Goal: Task Accomplishment & Management: Use online tool/utility

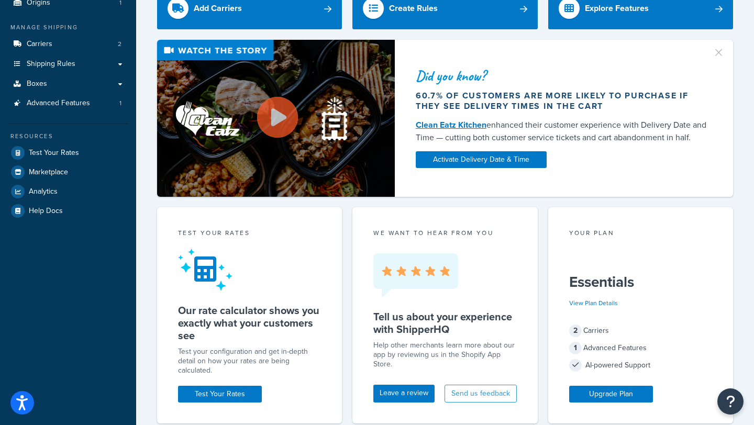
scroll to position [18, 0]
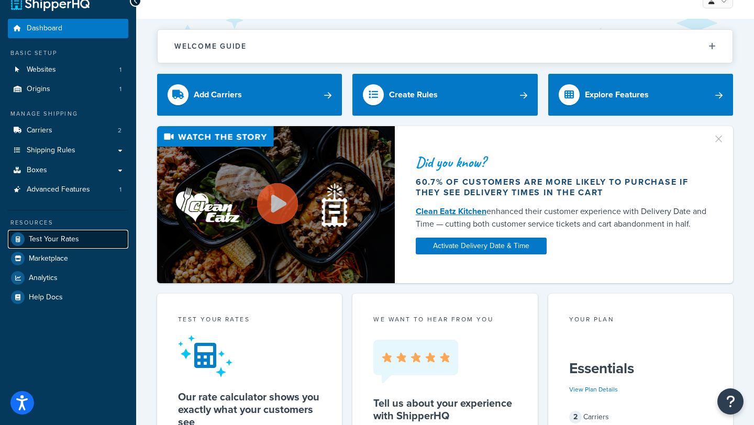
click at [46, 237] on span "Test Your Rates" at bounding box center [54, 239] width 50 height 9
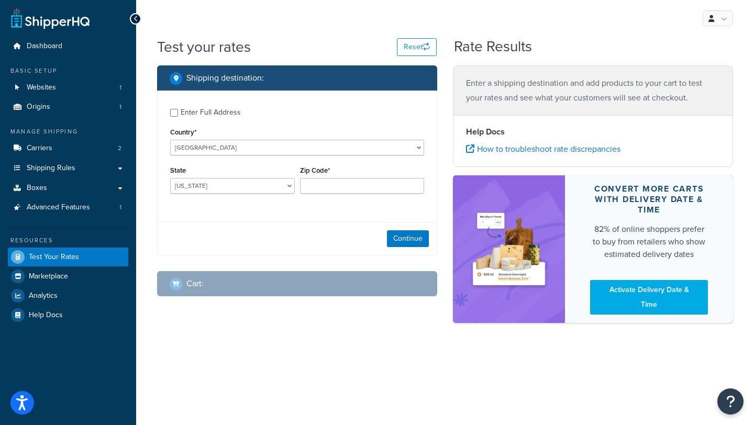
click at [192, 110] on div "Enter Full Address" at bounding box center [211, 112] width 60 height 15
click at [178, 110] on input "Enter Full Address" at bounding box center [174, 113] width 8 height 8
checkbox input "true"
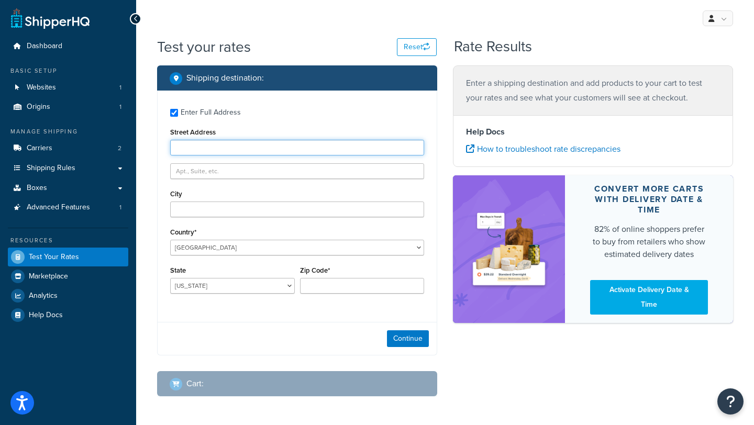
click at [202, 145] on input "Street Address" at bounding box center [297, 148] width 254 height 16
type input "[STREET_ADDRESS]"
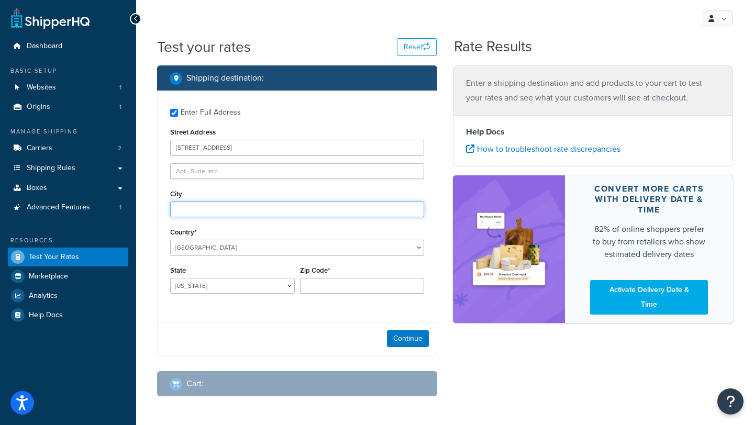
click at [205, 212] on input "City" at bounding box center [297, 210] width 254 height 16
type input "[GEOGRAPHIC_DATA]"
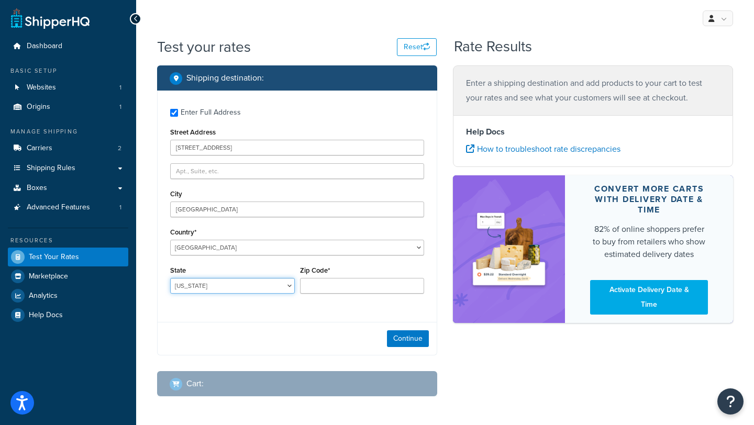
click at [218, 294] on select "[US_STATE] [US_STATE] [US_STATE] [US_STATE] [US_STATE] Armed Forces Americas Ar…" at bounding box center [232, 286] width 125 height 16
select select "FL"
click at [170, 279] on select "[US_STATE] [US_STATE] [US_STATE] [US_STATE] [US_STATE] Armed Forces Americas Ar…" at bounding box center [232, 286] width 125 height 16
click at [319, 283] on input "Zip Code*" at bounding box center [362, 286] width 125 height 16
type input "32118"
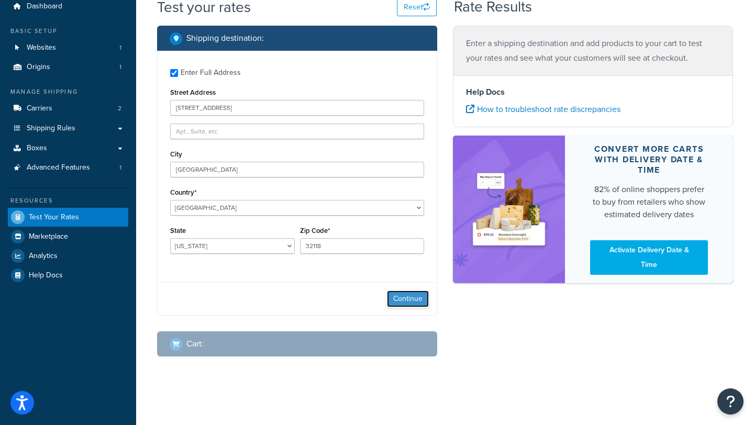
click at [393, 301] on button "Continue" at bounding box center [408, 299] width 42 height 17
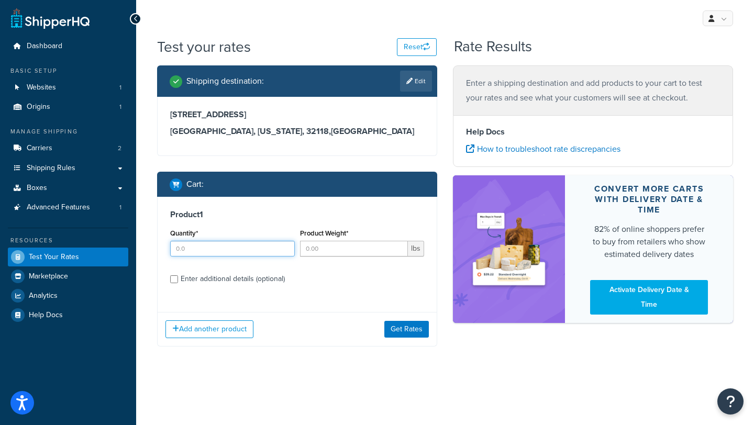
click at [260, 251] on input "Quantity*" at bounding box center [232, 249] width 125 height 16
type input "1"
click at [308, 255] on input "Product Weight*" at bounding box center [354, 249] width 108 height 16
type input "4.5"
click at [253, 273] on div "Enter additional details (optional)" at bounding box center [233, 279] width 104 height 15
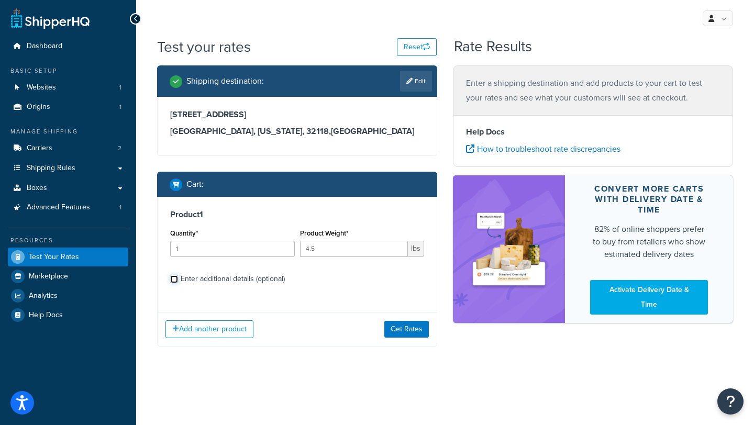
click at [178, 276] on input "Enter additional details (optional)" at bounding box center [174, 280] width 8 height 8
checkbox input "true"
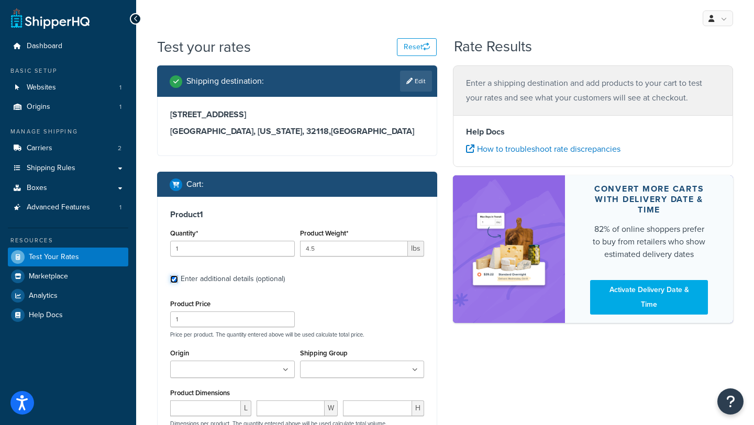
scroll to position [21, 0]
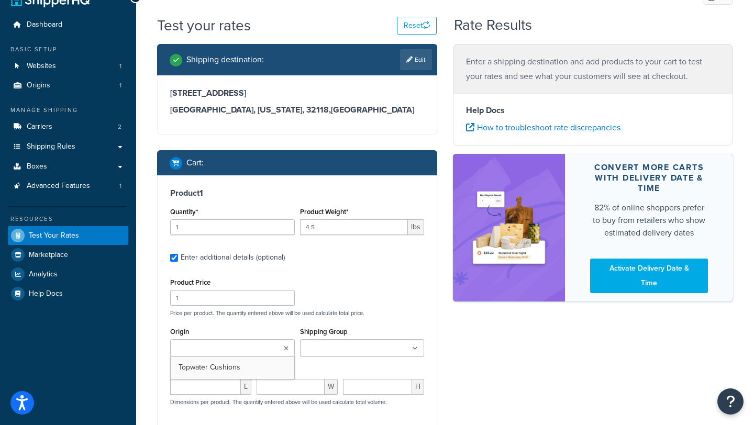
click at [206, 348] on input "Origin" at bounding box center [219, 349] width 93 height 12
click at [211, 392] on input "number" at bounding box center [205, 390] width 71 height 16
type input "20"
click at [266, 390] on input "number" at bounding box center [291, 390] width 68 height 16
type input "17"
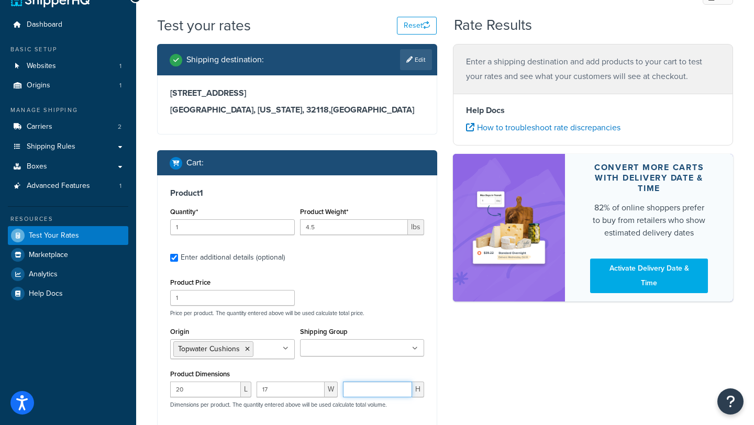
click at [364, 390] on input "number" at bounding box center [377, 390] width 69 height 16
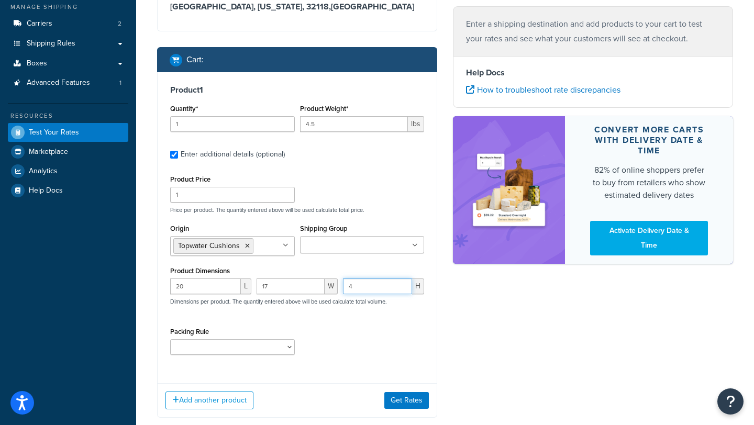
scroll to position [178, 0]
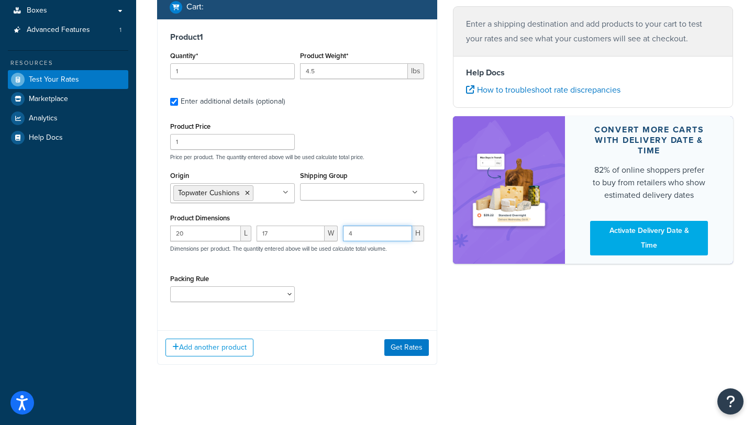
type input "4"
click at [273, 289] on select "Bow Cushion Current Default Cushion Rule" at bounding box center [232, 295] width 125 height 16
select select "86333"
click at [170, 288] on select "Bow Cushion Current Default Cushion Rule" at bounding box center [232, 295] width 125 height 16
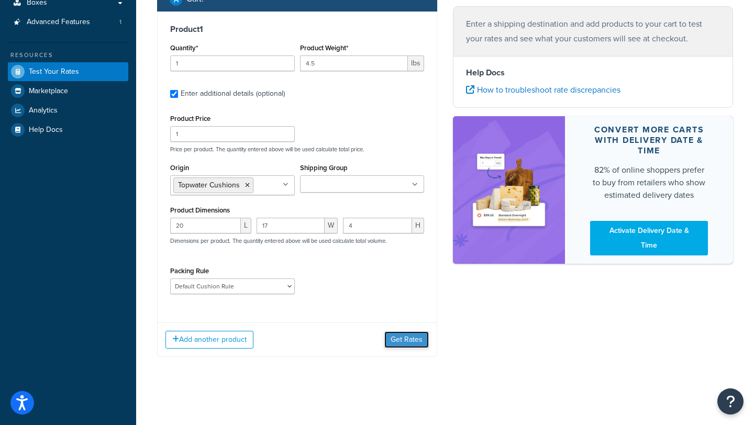
click at [399, 337] on button "Get Rates" at bounding box center [407, 340] width 45 height 17
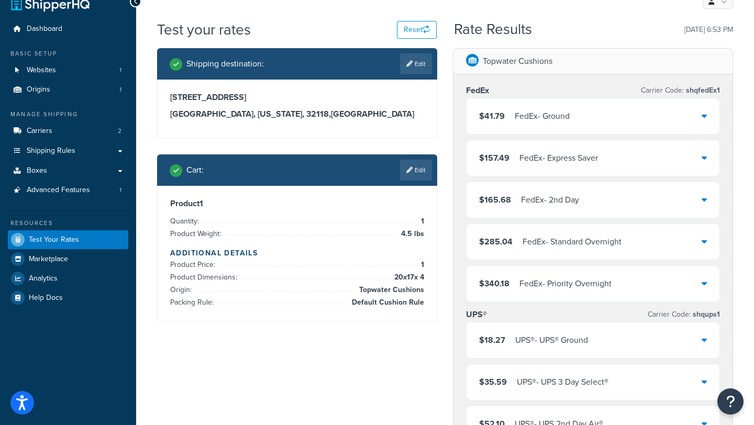
scroll to position [23, 0]
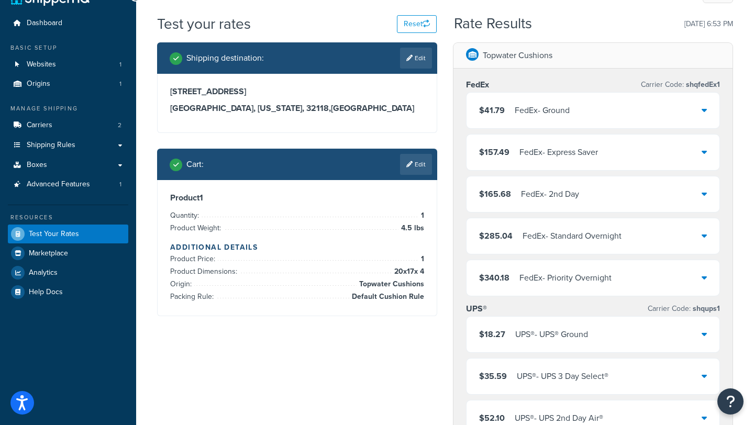
click at [536, 332] on div "UPS® - UPS® Ground" at bounding box center [552, 334] width 73 height 15
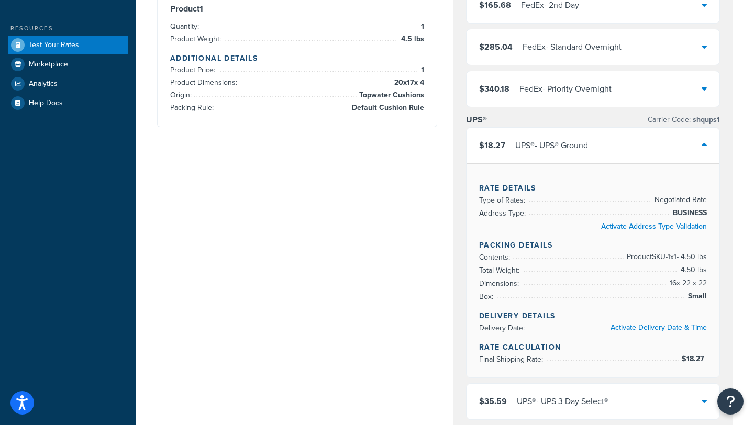
scroll to position [213, 0]
